Goal: Information Seeking & Learning: Find specific page/section

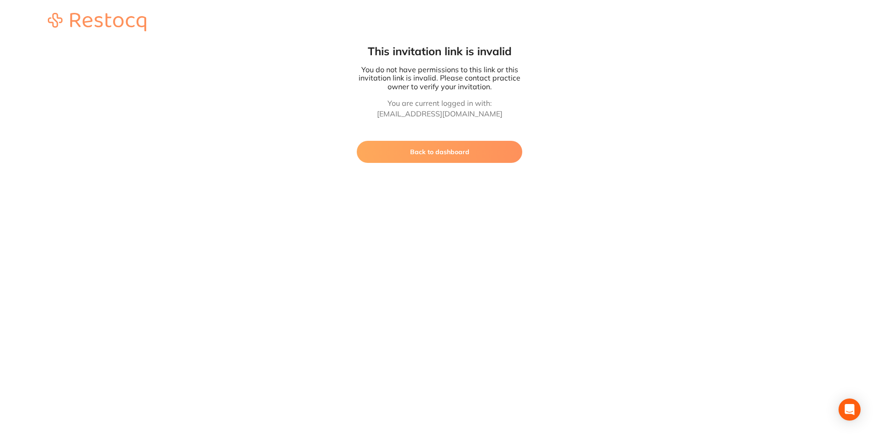
click at [437, 154] on button "Back to dashboard" at bounding box center [440, 152] width 166 height 22
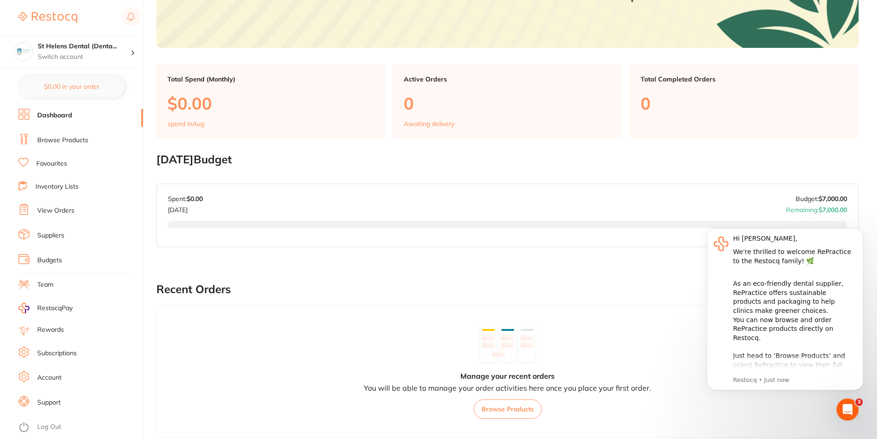
scroll to position [184, 0]
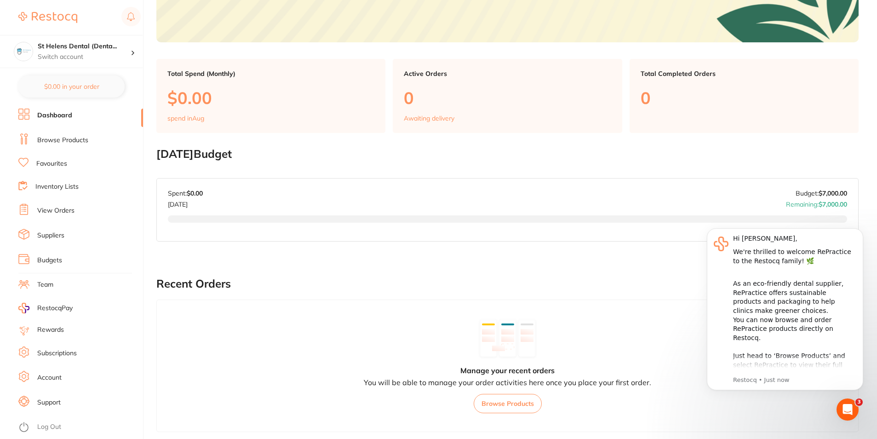
click at [50, 240] on link "Suppliers" at bounding box center [50, 235] width 27 height 9
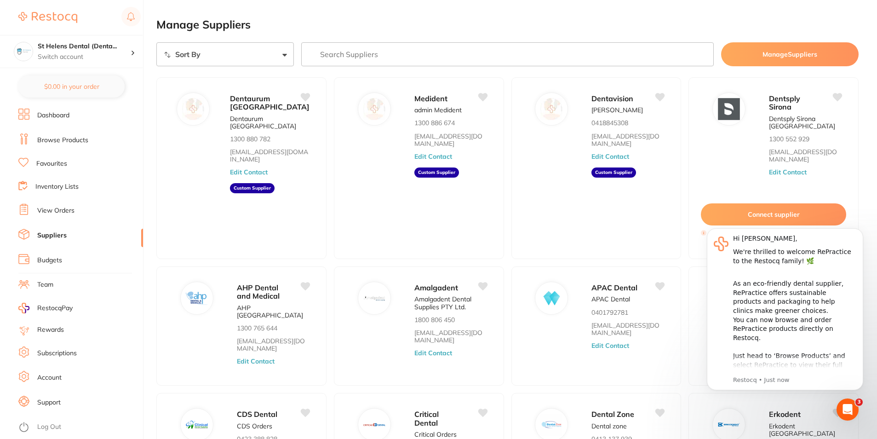
click at [65, 138] on link "Browse Products" at bounding box center [62, 140] width 51 height 9
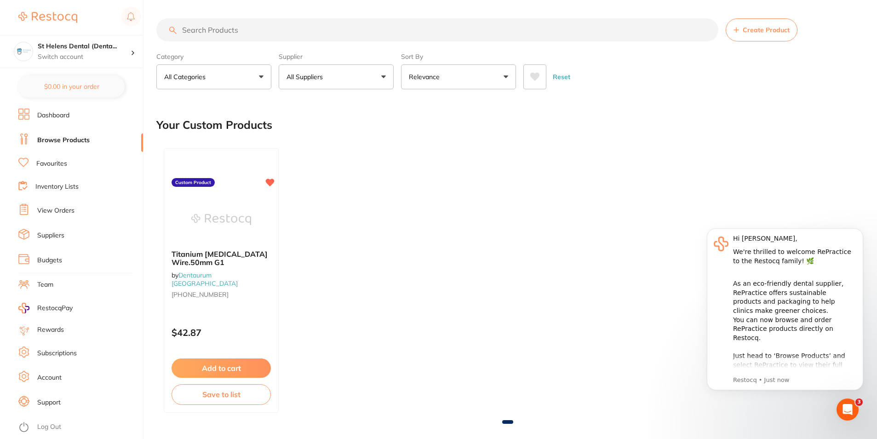
click at [272, 32] on input "search" at bounding box center [437, 29] width 562 height 23
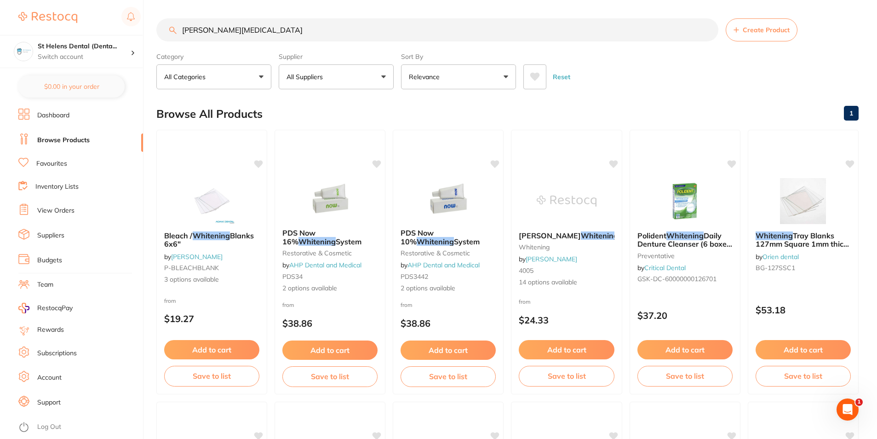
type input "[PERSON_NAME][MEDICAL_DATA]"
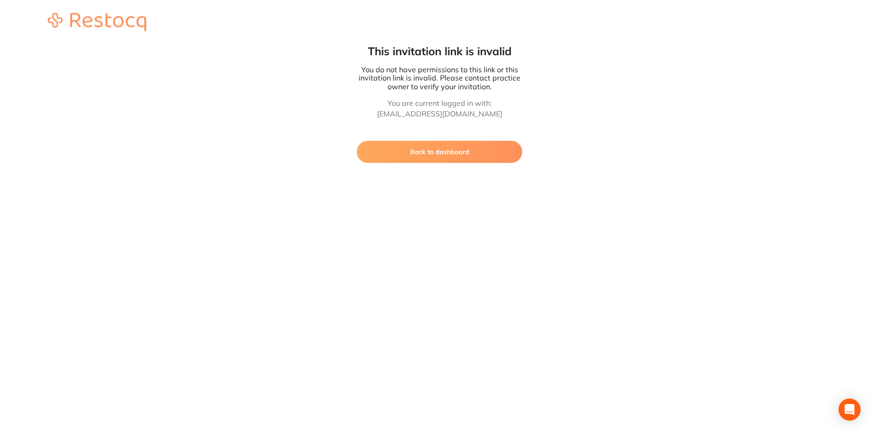
click at [436, 157] on button "Back to dashboard" at bounding box center [440, 152] width 166 height 22
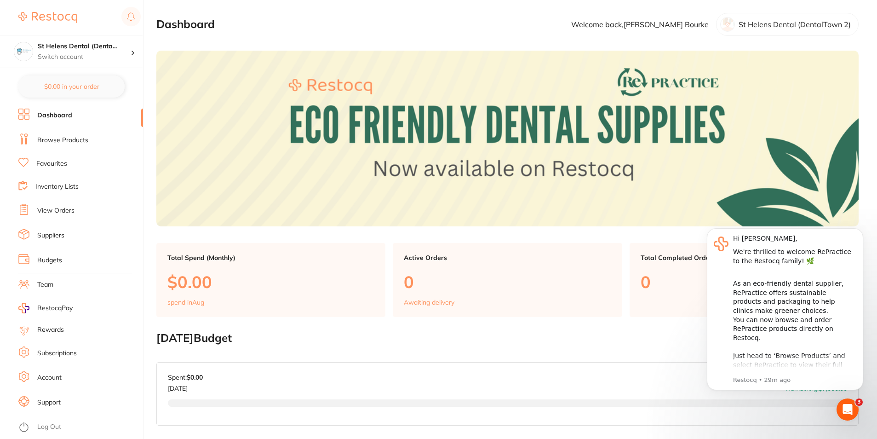
click at [47, 235] on link "Suppliers" at bounding box center [50, 235] width 27 height 9
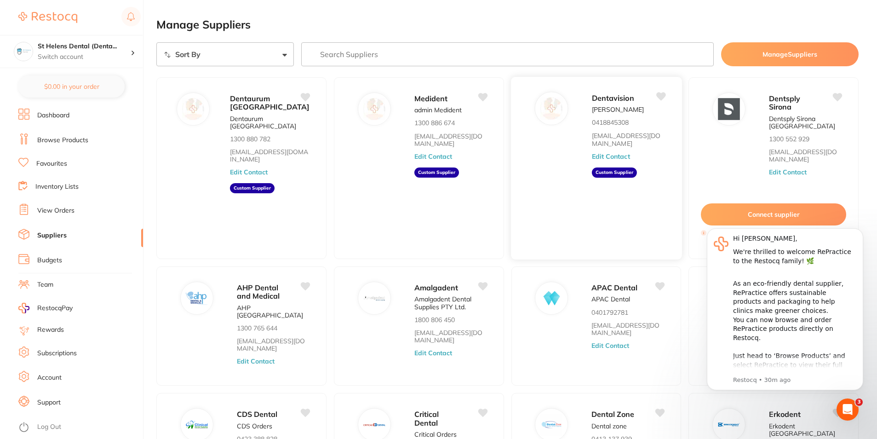
click at [563, 108] on div at bounding box center [551, 108] width 33 height 33
click at [617, 100] on span "Dentavision" at bounding box center [612, 97] width 42 height 9
click at [620, 174] on aside "Custom Supplier" at bounding box center [613, 172] width 45 height 10
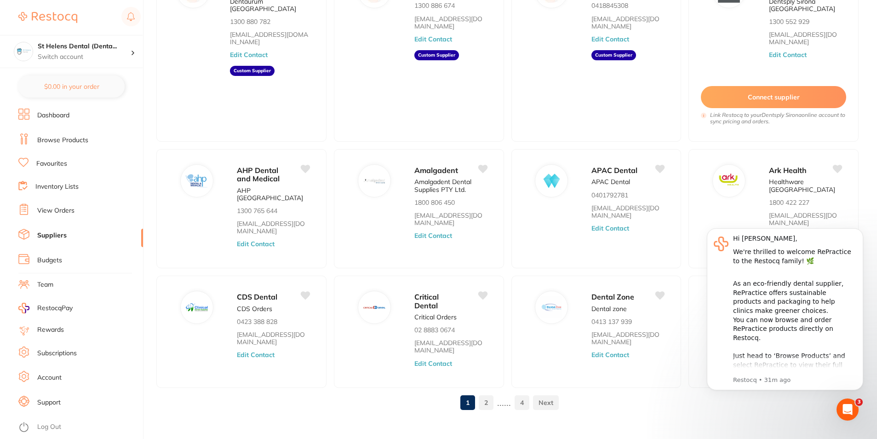
scroll to position [121, 0]
